Goal: Use online tool/utility: Utilize a website feature to perform a specific function

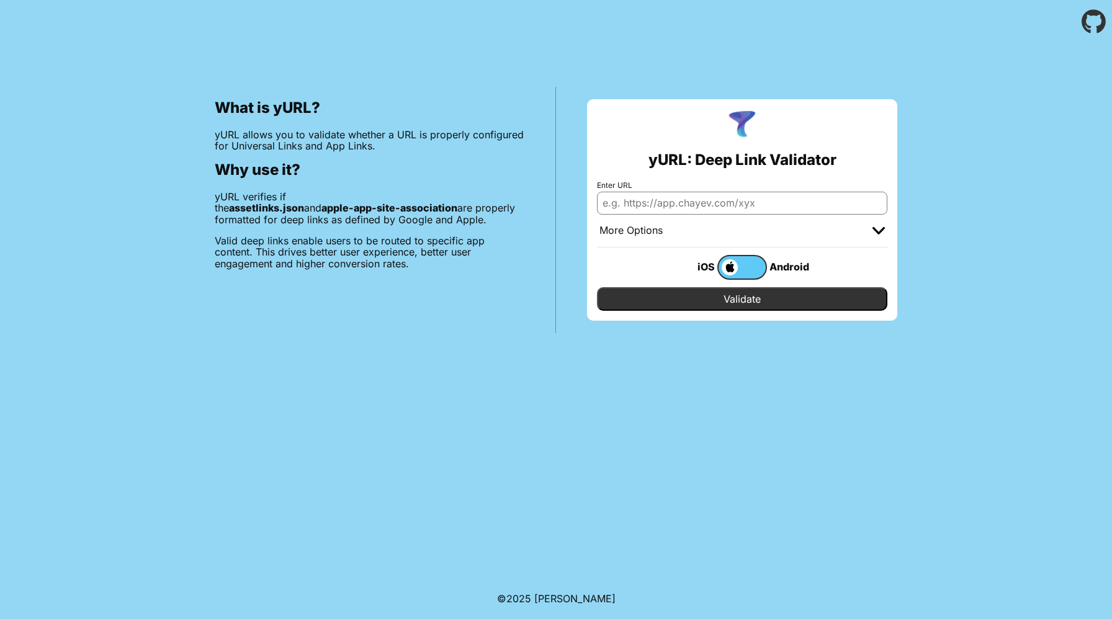
click at [697, 193] on input "Enter URL" at bounding box center [742, 203] width 290 height 22
paste input "apple-app-site-association"
click at [653, 205] on input "[URL]" at bounding box center [742, 203] width 290 height 22
type input "[URL]"
click at [733, 299] on input "Validate" at bounding box center [742, 299] width 290 height 24
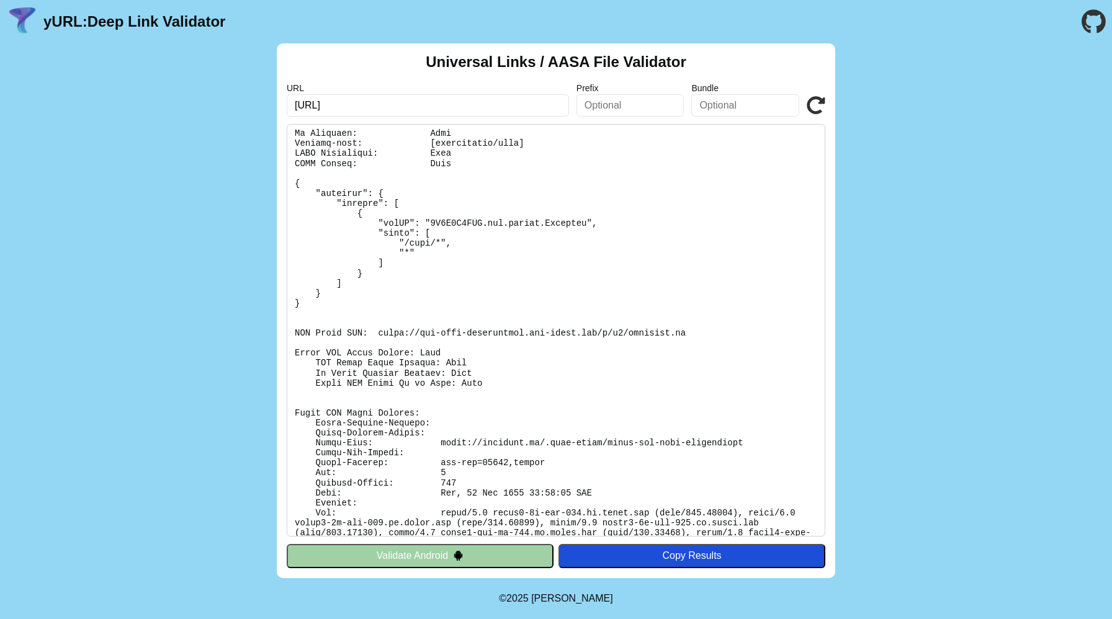
scroll to position [53, 0]
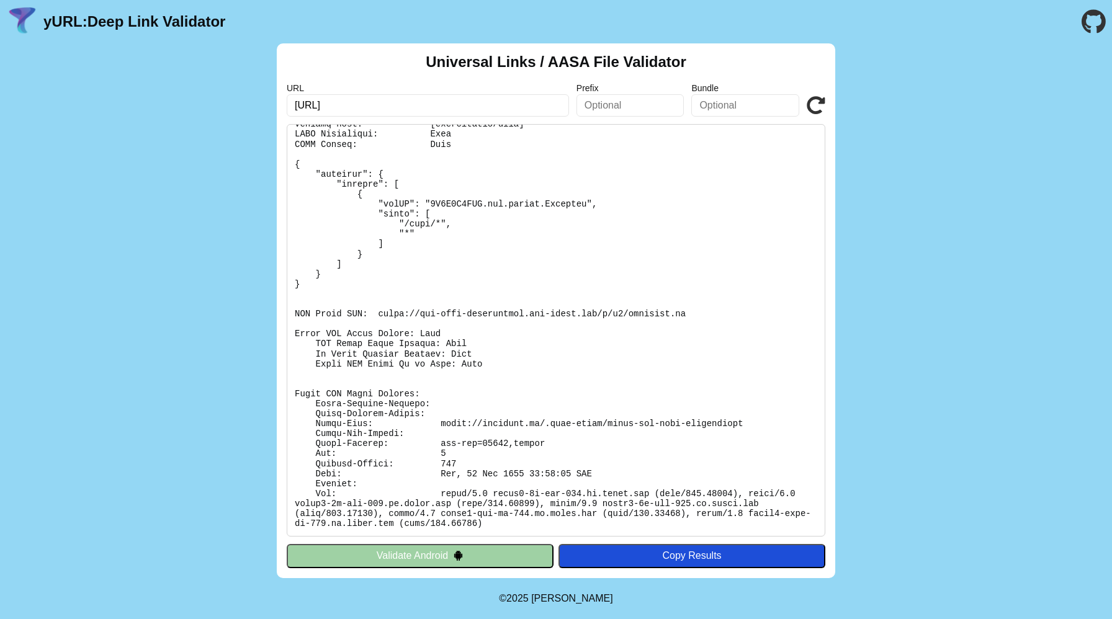
click at [472, 557] on button "Validate Android" at bounding box center [420, 556] width 267 height 24
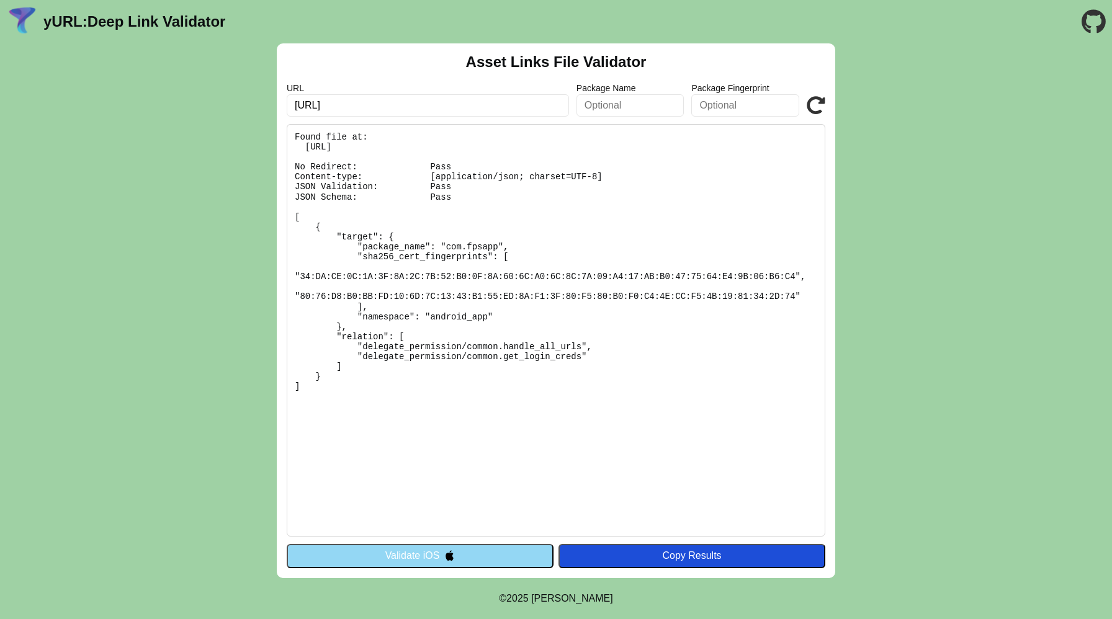
drag, startPoint x: 540, startPoint y: 109, endPoint x: 226, endPoint y: 107, distance: 313.4
click at [226, 107] on div "Asset Links File Validator URL [URL] Package Name Package Fingerprint Validate …" at bounding box center [556, 310] width 1112 height 535
